Goal: Information Seeking & Learning: Learn about a topic

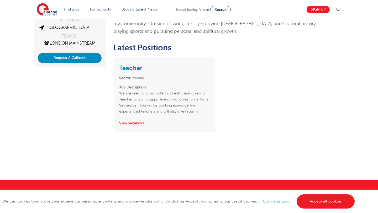
scroll to position [122, 0]
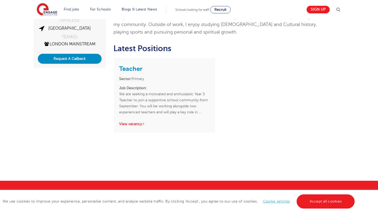
click at [130, 118] on div "Teacher Sector: Primary Job Description: We are seeking a motivated and enthusi…" at bounding box center [164, 95] width 101 height 74
click at [129, 122] on link "View vacancy" at bounding box center [132, 124] width 26 height 4
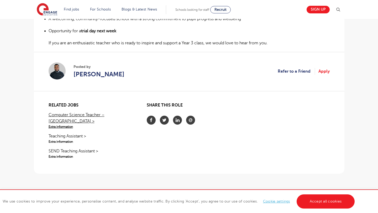
scroll to position [266, 0]
